Goal: Task Accomplishment & Management: Manage account settings

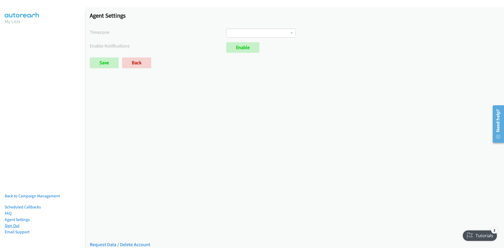
click at [10, 223] on link "Sign Out" at bounding box center [12, 225] width 15 height 5
